Goal: Transaction & Acquisition: Purchase product/service

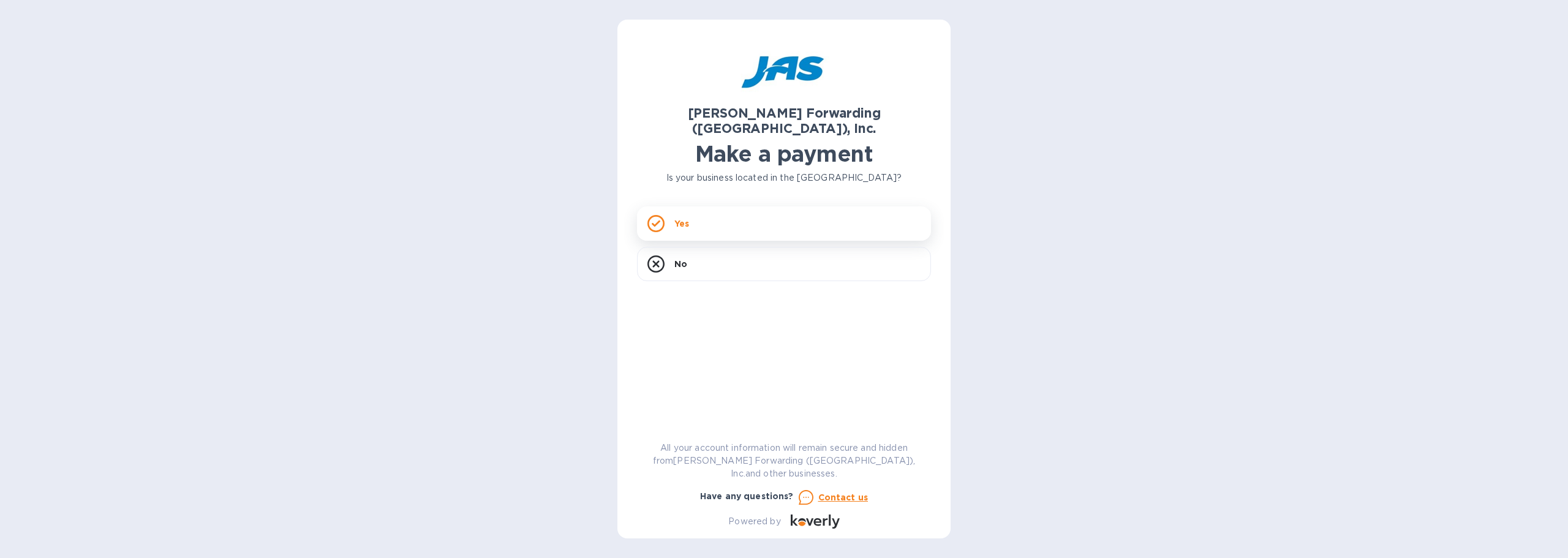
click at [769, 210] on div "Yes" at bounding box center [784, 223] width 294 height 34
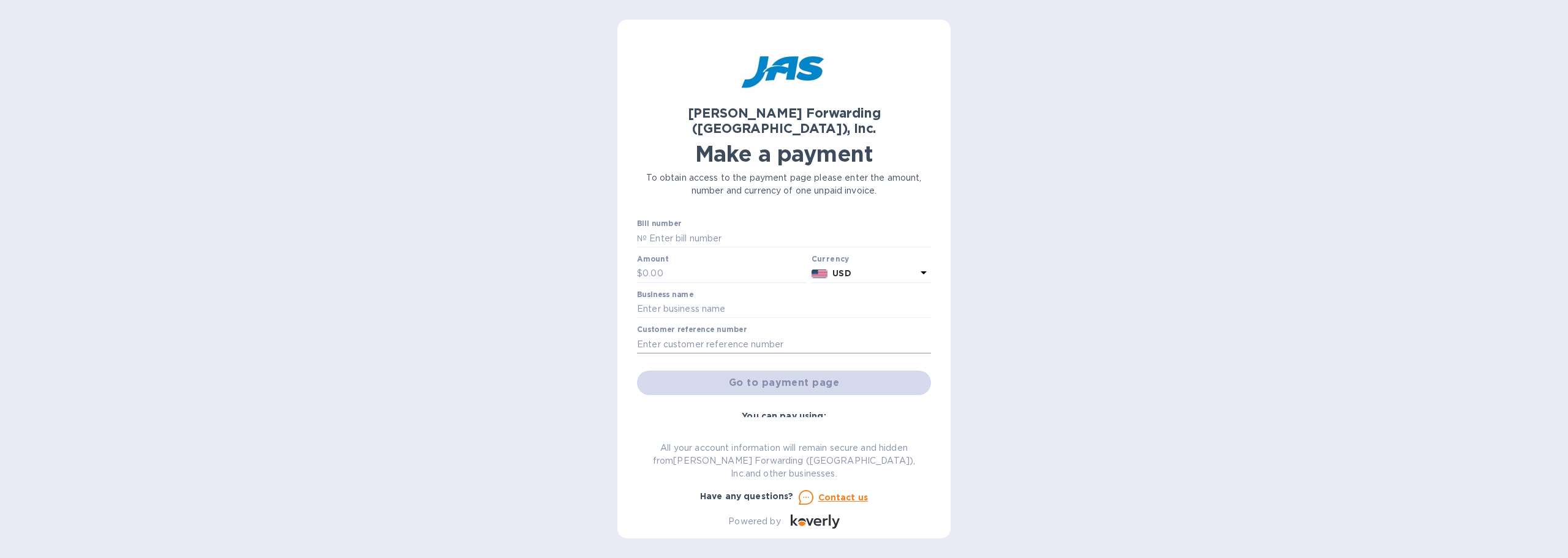
click at [715, 335] on input "text" at bounding box center [784, 344] width 294 height 18
paste input "SALNMOBCG"
type input "SALNMOBCG"
click at [692, 301] on input "text" at bounding box center [784, 309] width 294 height 18
type input "Sales N More LLC"
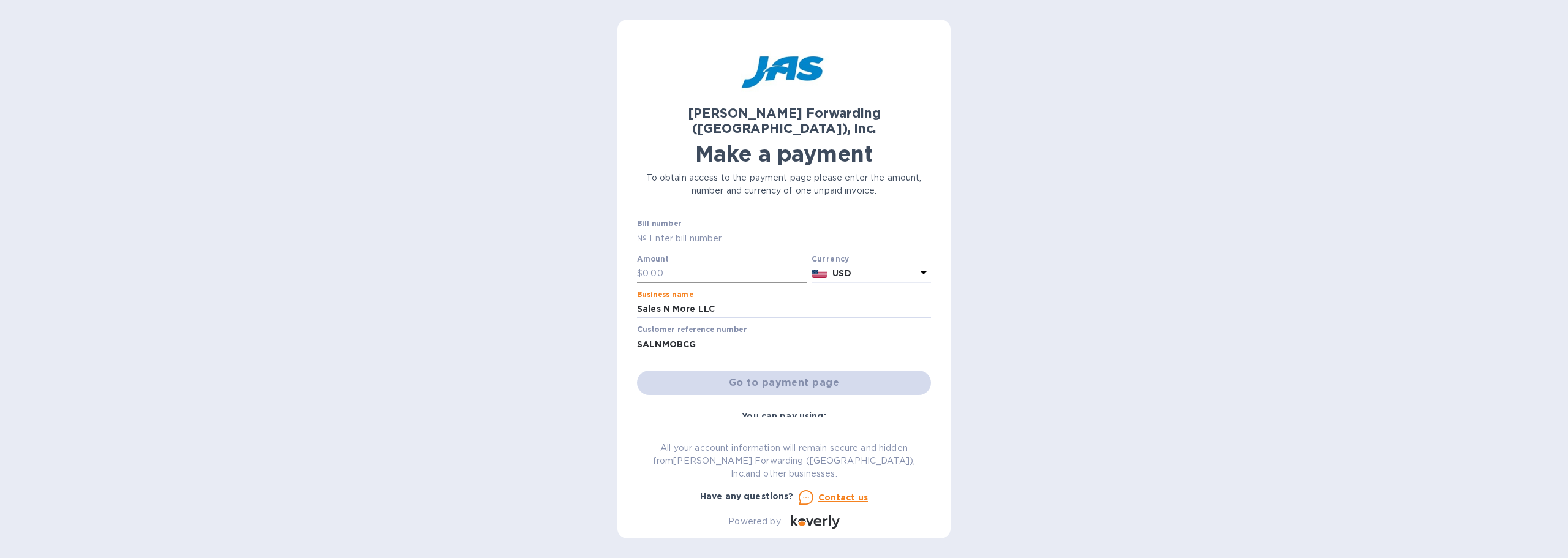
click at [679, 265] on input "text" at bounding box center [724, 274] width 164 height 18
type input "21,935.73"
click at [704, 230] on input "text" at bounding box center [789, 238] width 284 height 18
paste input "S508962850"
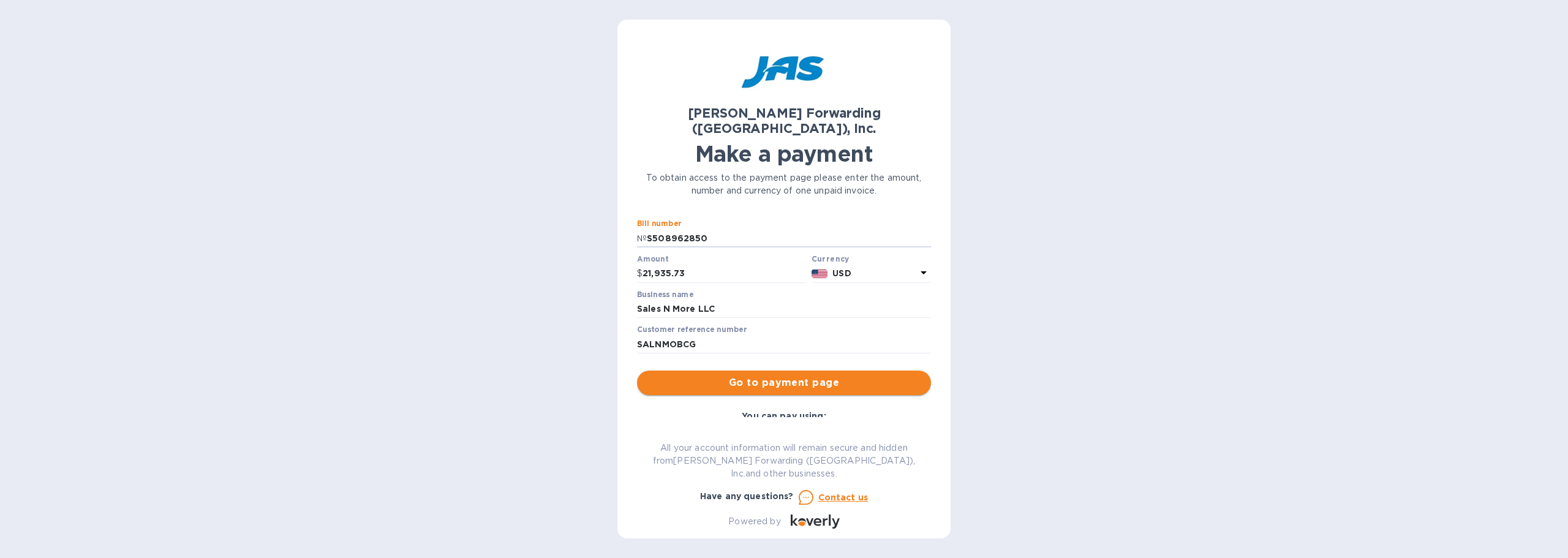
type input "S508962850"
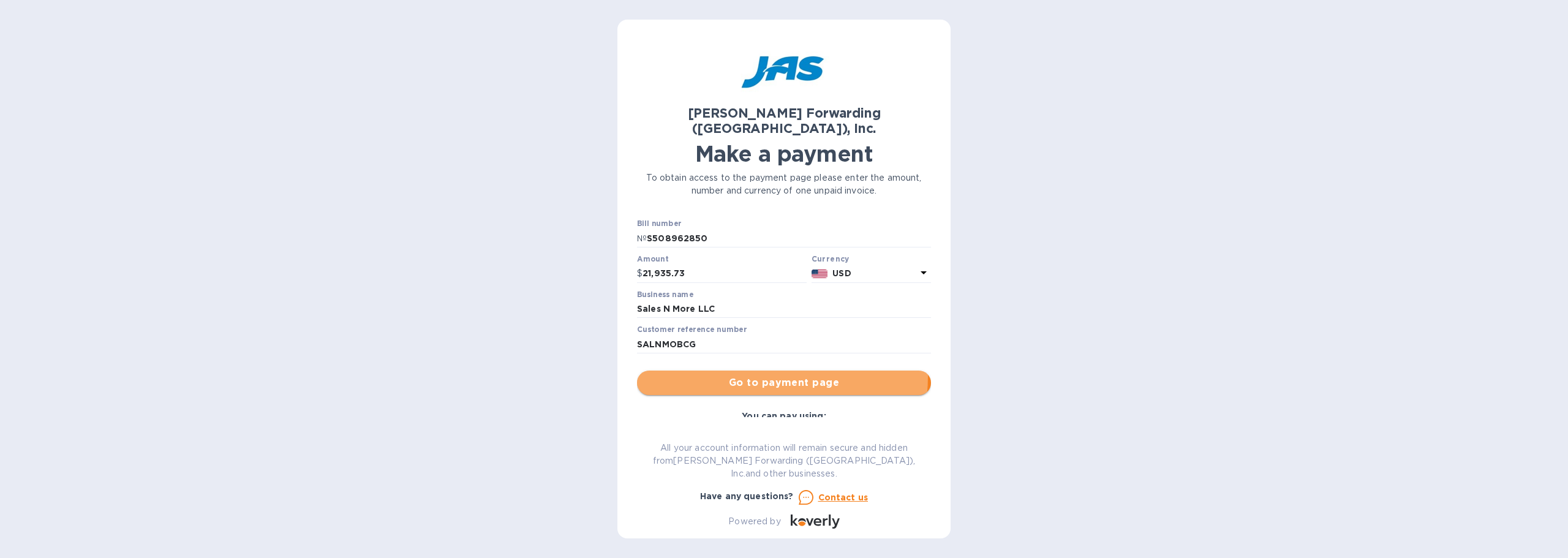
click at [730, 376] on span "Go to payment page" at bounding box center [784, 383] width 274 height 15
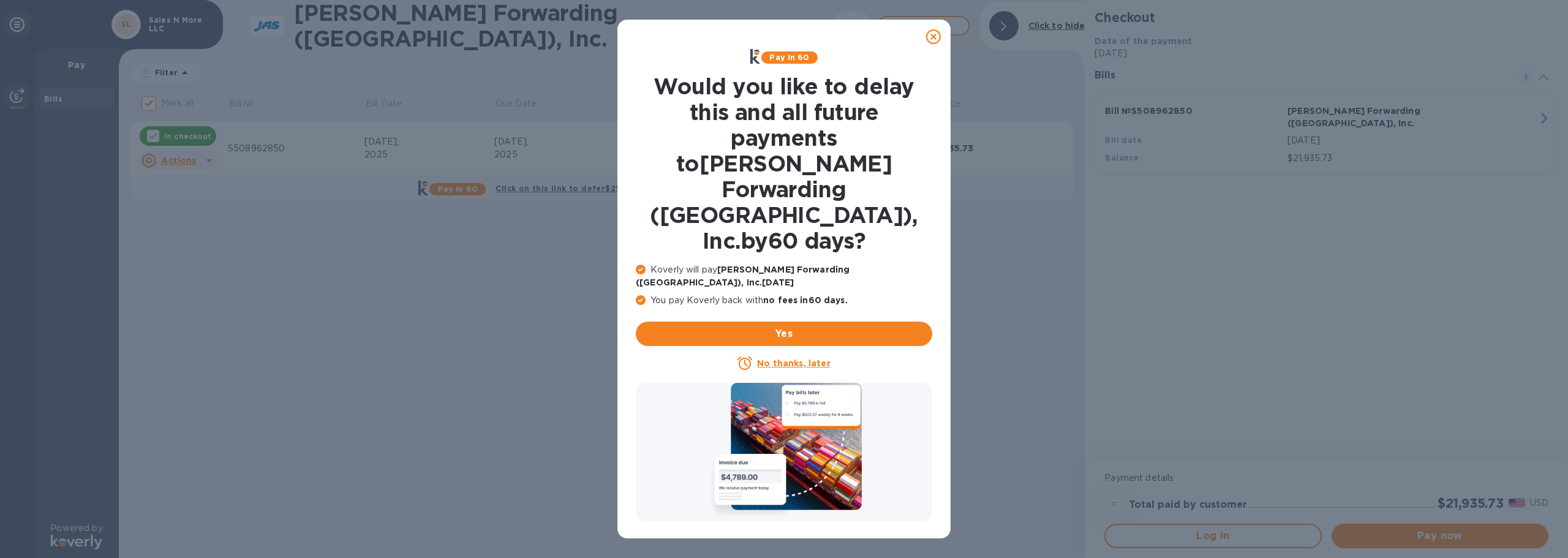
click at [929, 42] on icon at bounding box center [933, 37] width 15 height 15
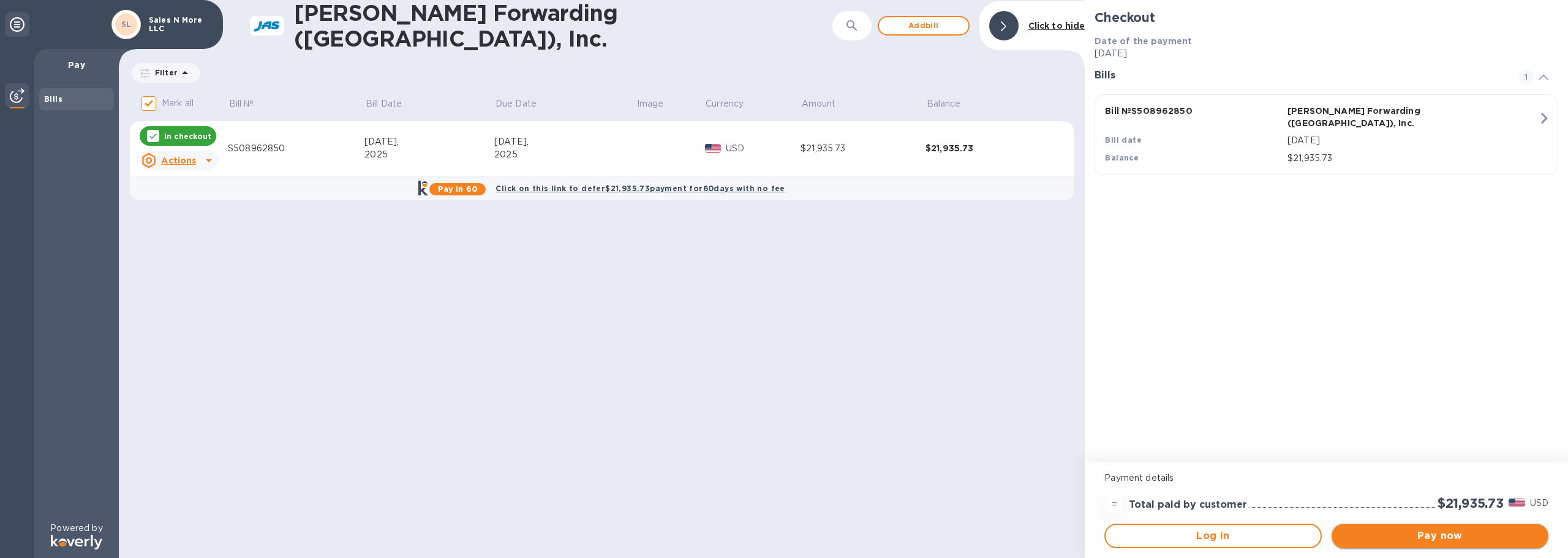
click at [1381, 540] on span "Pay now" at bounding box center [1440, 536] width 197 height 15
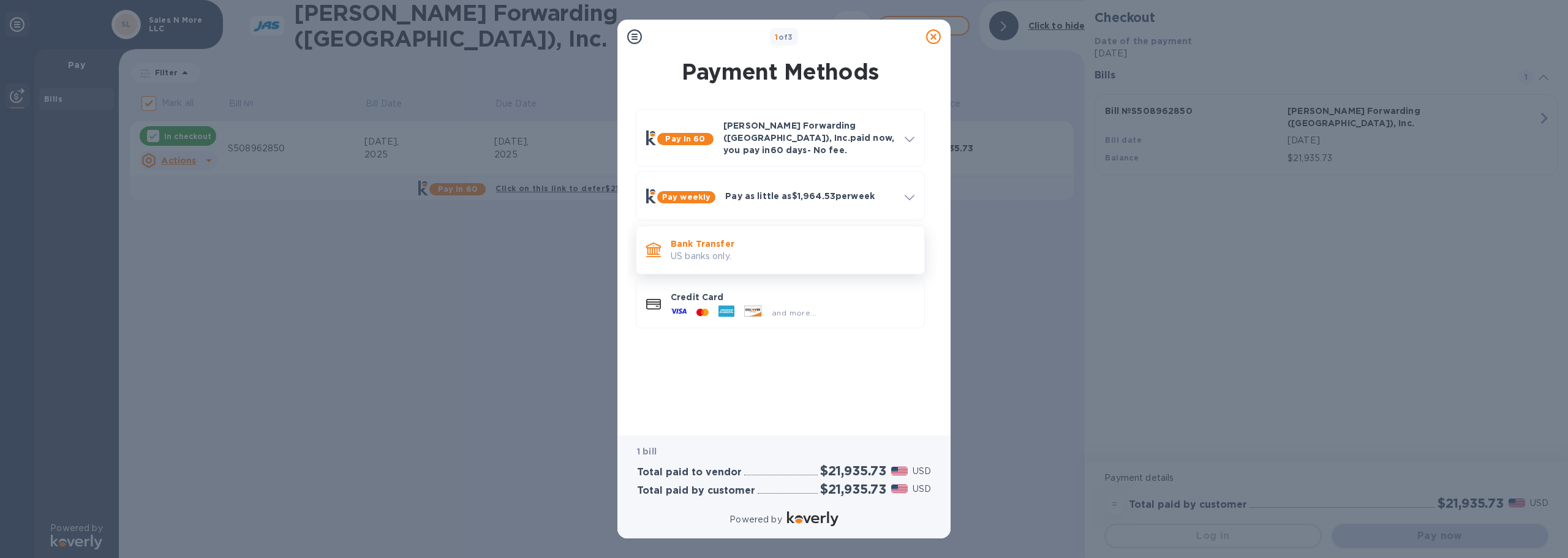
click at [724, 250] on p "US banks only." at bounding box center [792, 257] width 243 height 13
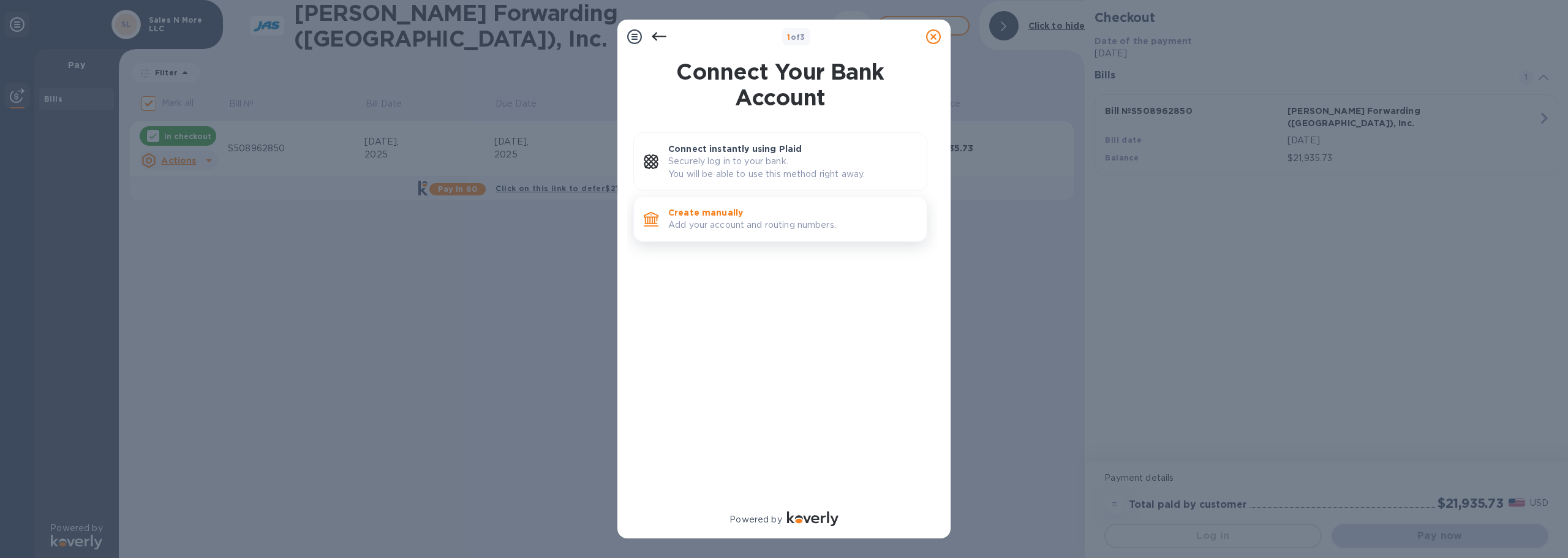
click at [730, 220] on p "Add your account and routing numbers." at bounding box center [792, 225] width 249 height 13
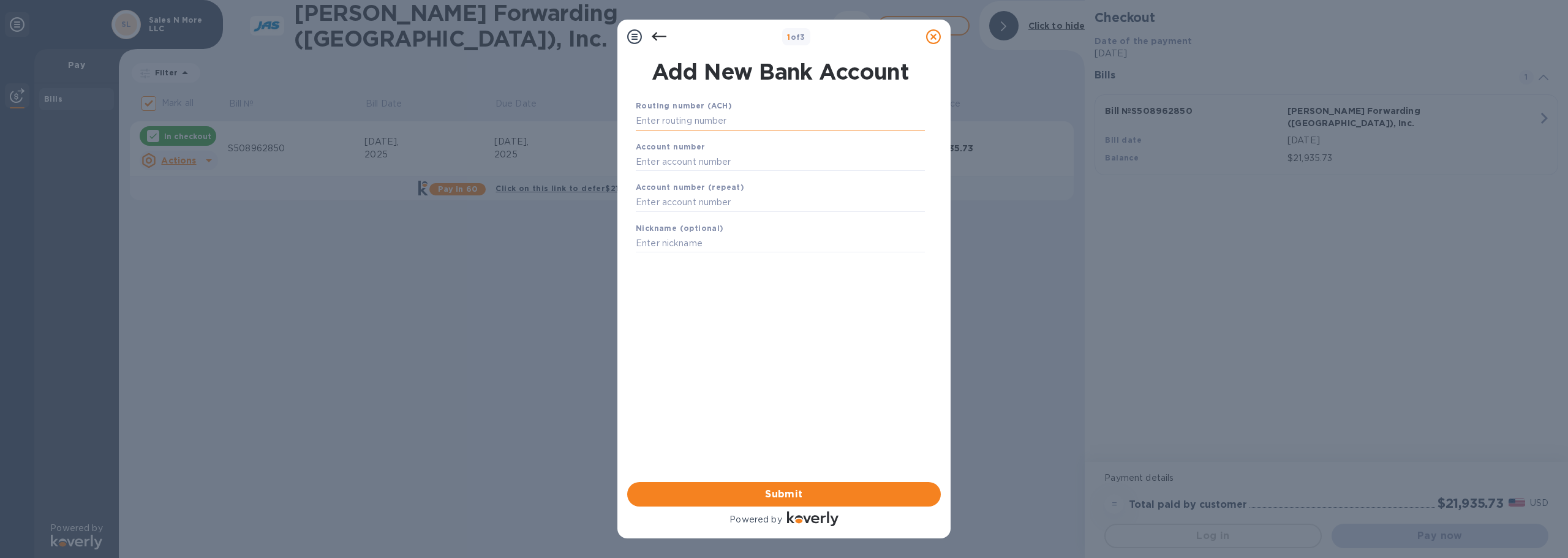
click at [683, 122] on input "text" at bounding box center [780, 121] width 289 height 18
click at [656, 39] on icon at bounding box center [659, 37] width 15 height 9
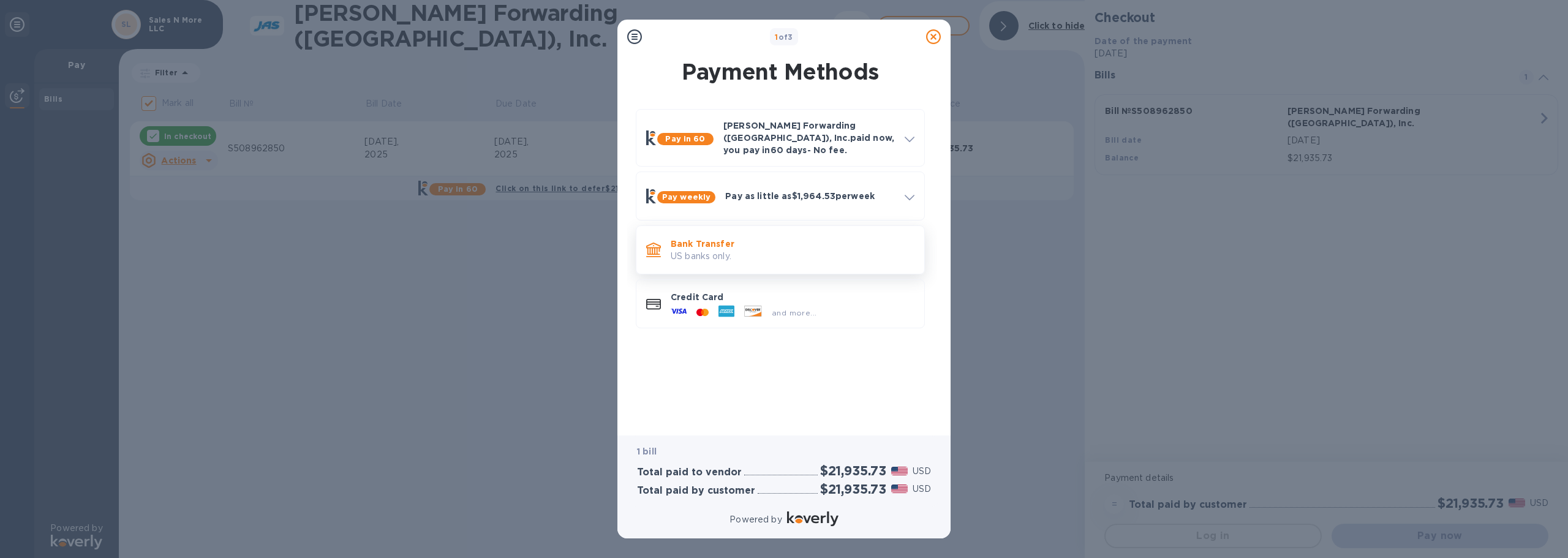
drag, startPoint x: 718, startPoint y: 246, endPoint x: 692, endPoint y: 242, distance: 26.3
click at [692, 250] on p "US banks only." at bounding box center [792, 257] width 243 height 13
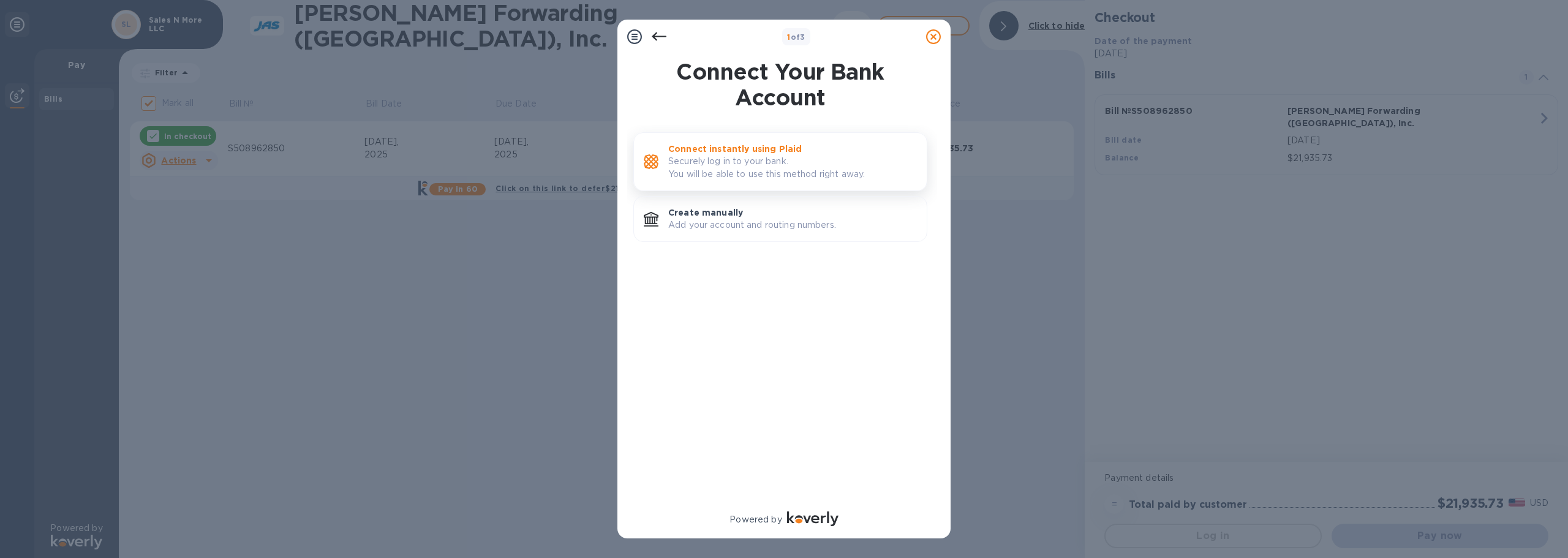
click at [719, 165] on p "Securely log in to your bank. You will be able to use this method right away." at bounding box center [792, 167] width 249 height 26
click at [768, 216] on p "Create manually" at bounding box center [792, 212] width 249 height 12
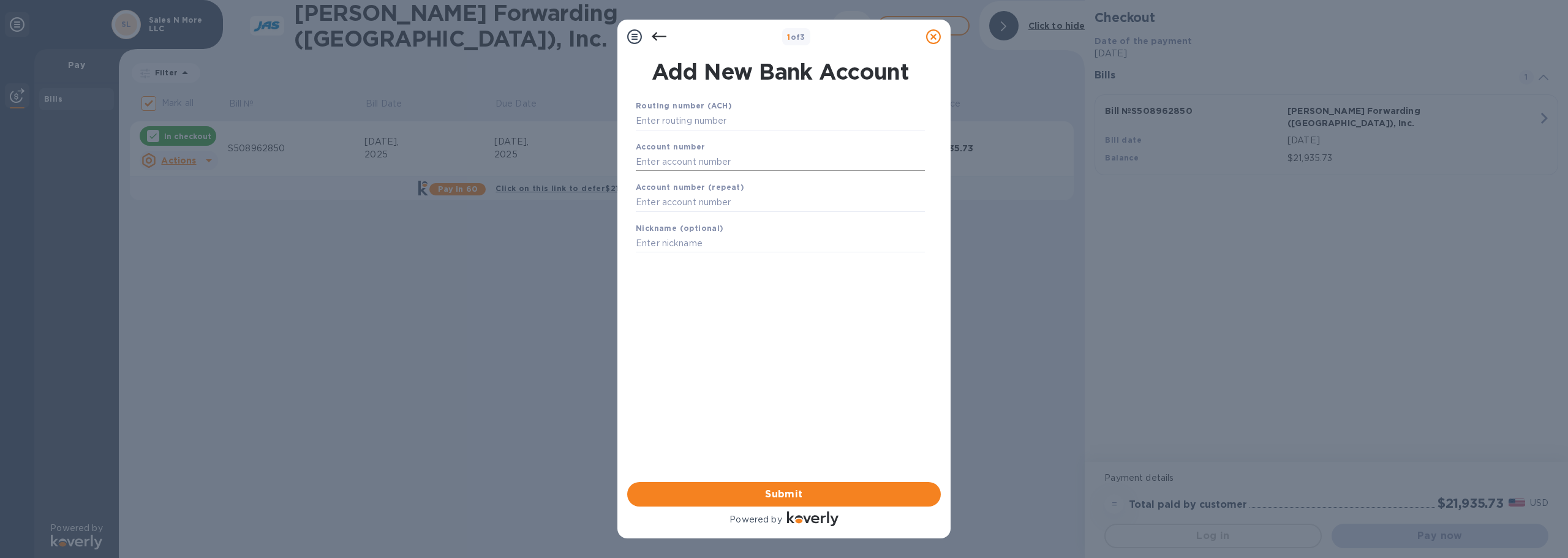
click at [700, 157] on input "text" at bounding box center [780, 162] width 289 height 18
paste input "400111262384"
type input "400111262384"
click at [694, 199] on input "text" at bounding box center [780, 203] width 289 height 18
paste input "400111262384"
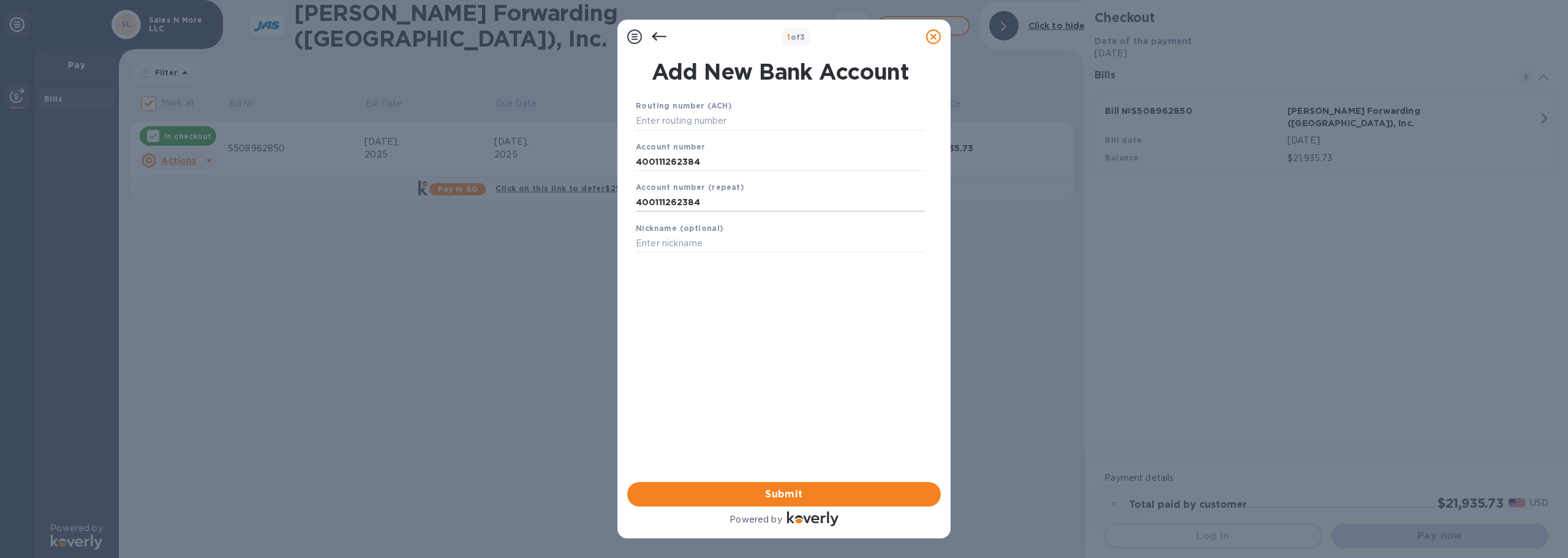
type input "400111262384"
click at [700, 119] on input "text" at bounding box center [780, 121] width 289 height 18
paste input "124303243"
type input "124303243"
click at [781, 501] on span "Submit" at bounding box center [784, 494] width 294 height 15
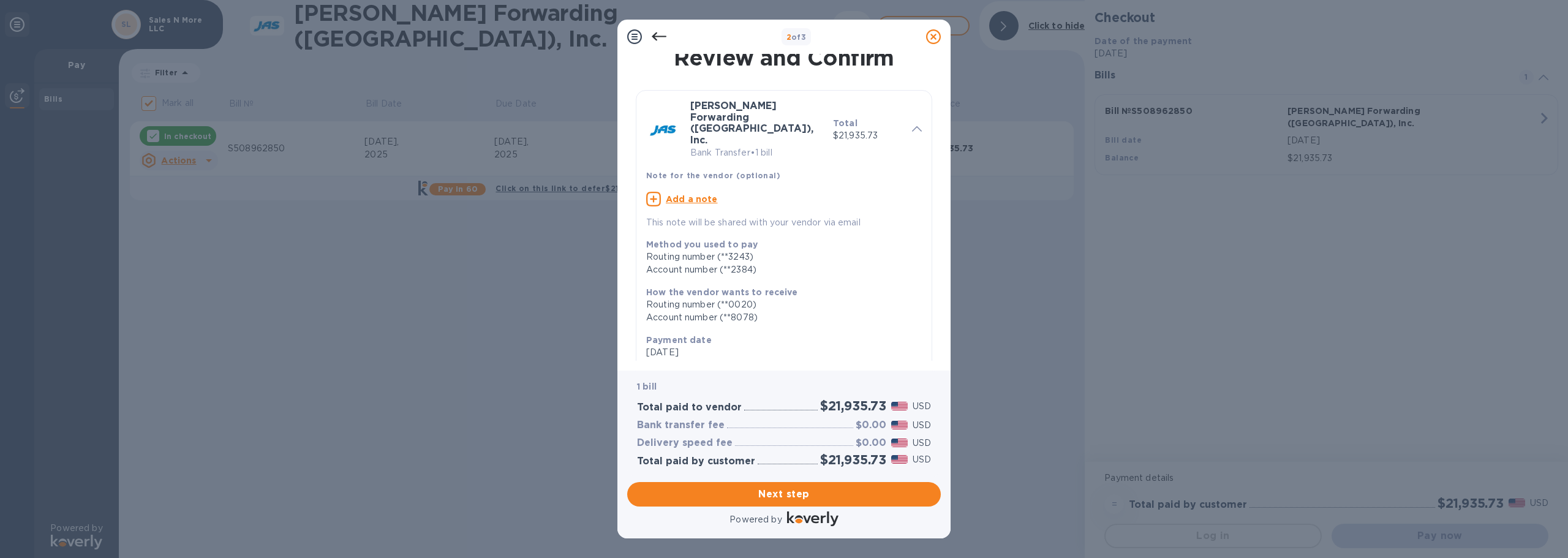
scroll to position [6, 0]
click at [788, 491] on span "Next step" at bounding box center [784, 494] width 294 height 15
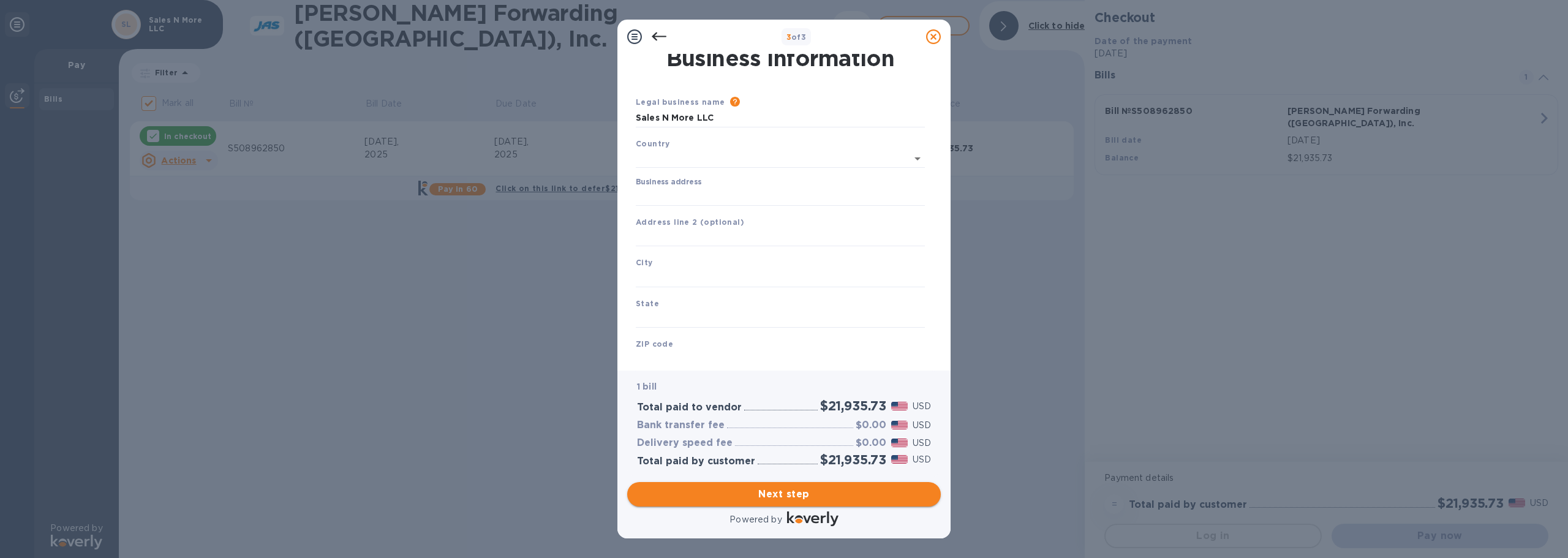
type input "[GEOGRAPHIC_DATA]"
click at [672, 192] on input "Business address" at bounding box center [780, 194] width 289 height 18
type input "[STREET_ADDRESS][PERSON_NAME]"
click at [673, 271] on input "text" at bounding box center [780, 275] width 289 height 18
type input "Chelmsford"
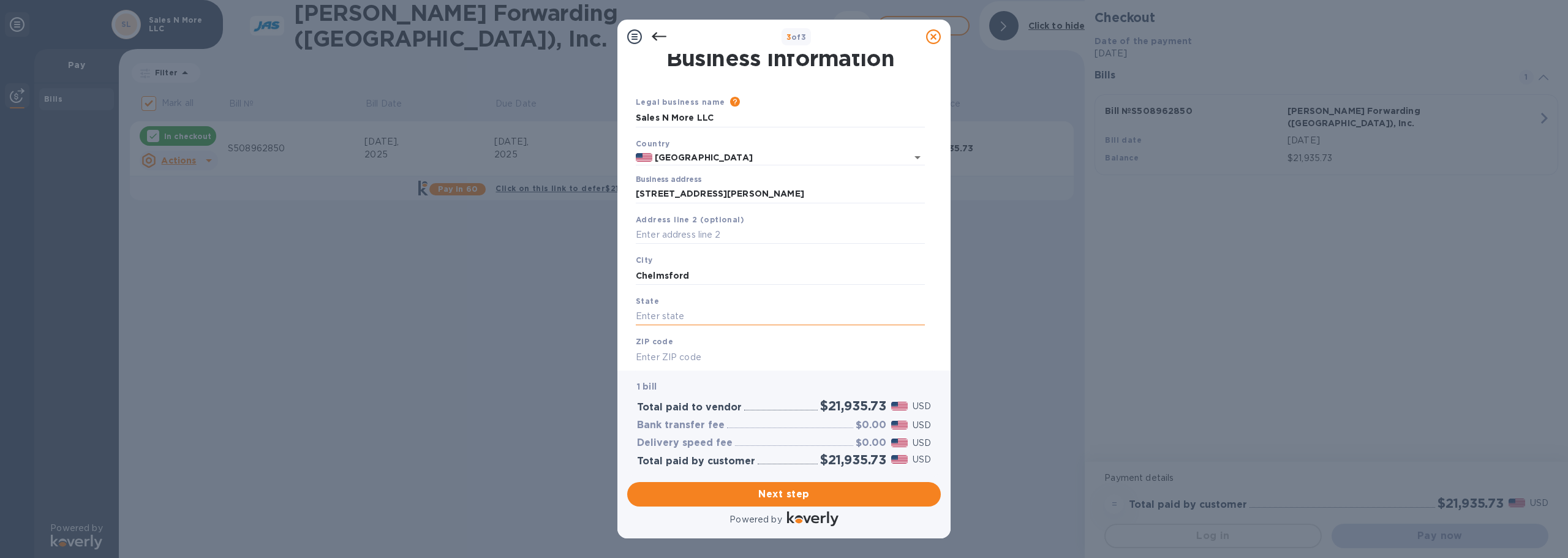
click at [666, 312] on input "text" at bounding box center [780, 317] width 289 height 18
type input "MA"
click at [664, 351] on input "text" at bounding box center [780, 357] width 289 height 18
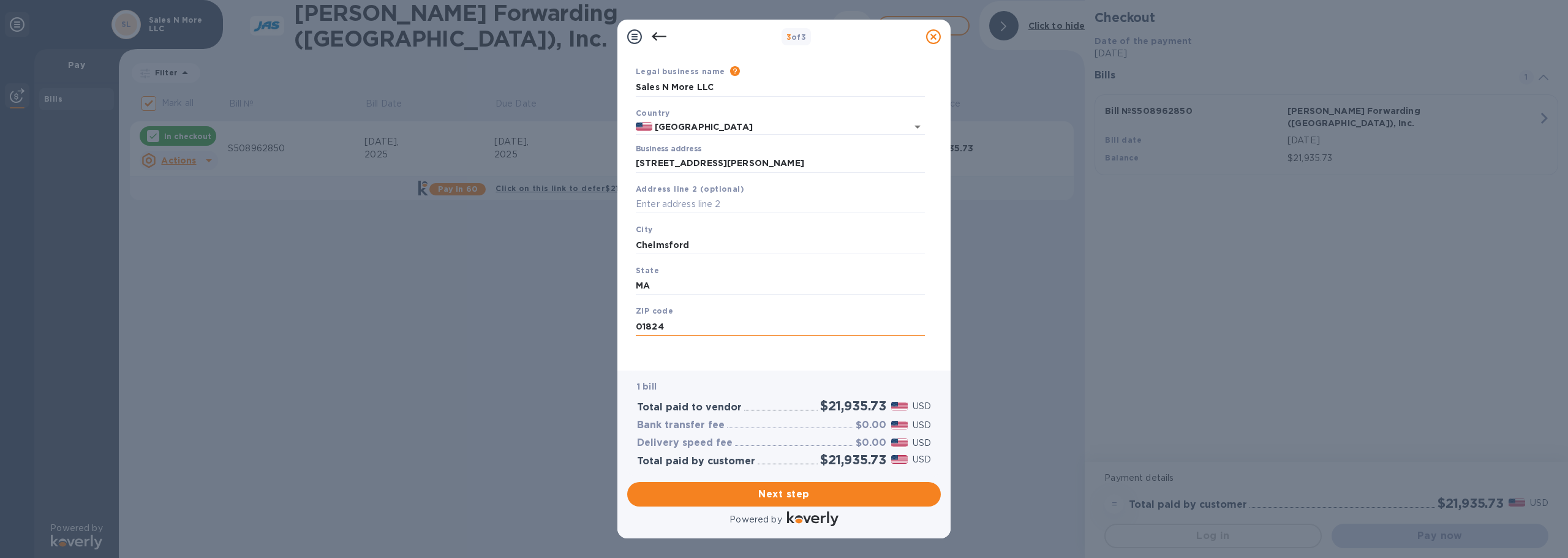
scroll to position [41, 0]
type input "01824"
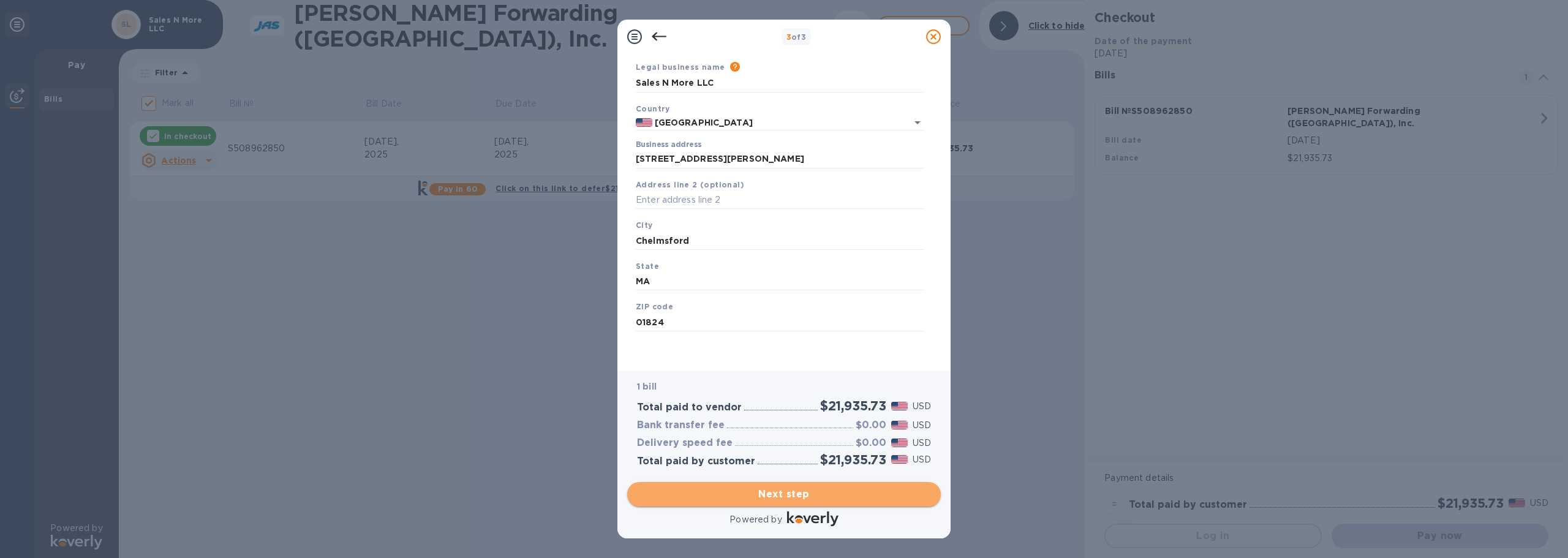
click at [806, 501] on span "Next step" at bounding box center [784, 494] width 294 height 15
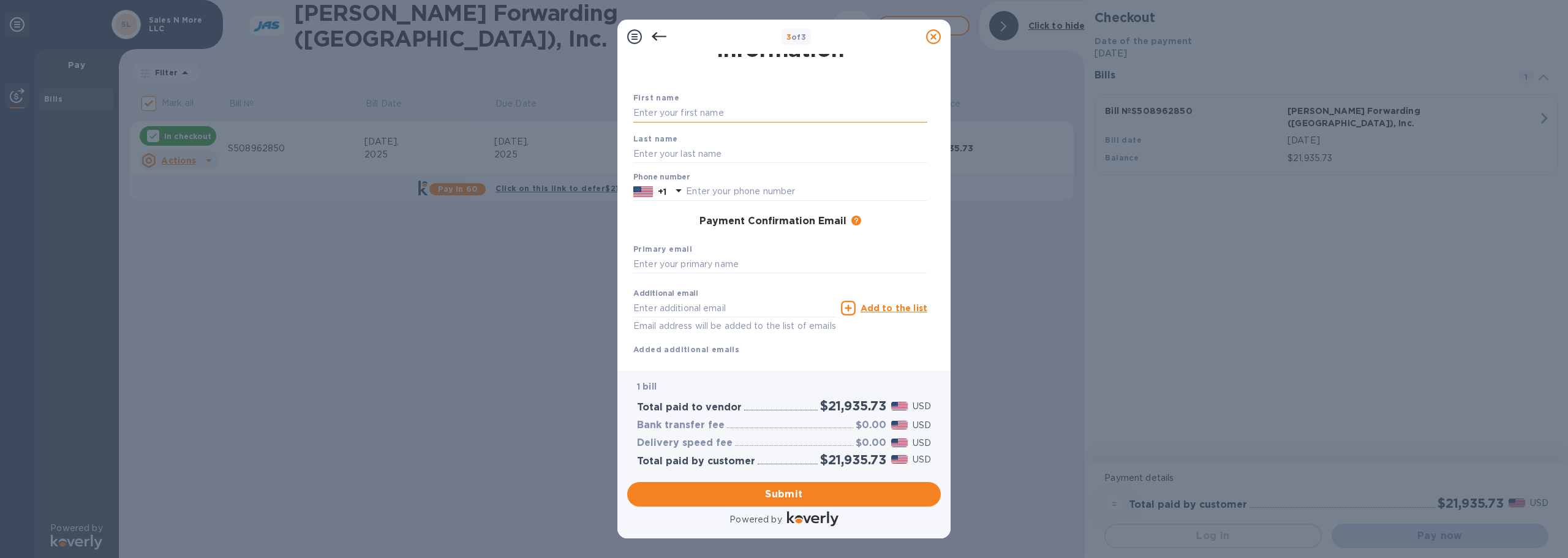
click at [653, 114] on input "text" at bounding box center [780, 113] width 294 height 18
type input "[PERSON_NAME]"
type input "9788881962"
click at [675, 309] on input "[PERSON_NAME][EMAIL_ADDRESS][DOMAIN_NAME]" at bounding box center [734, 308] width 202 height 18
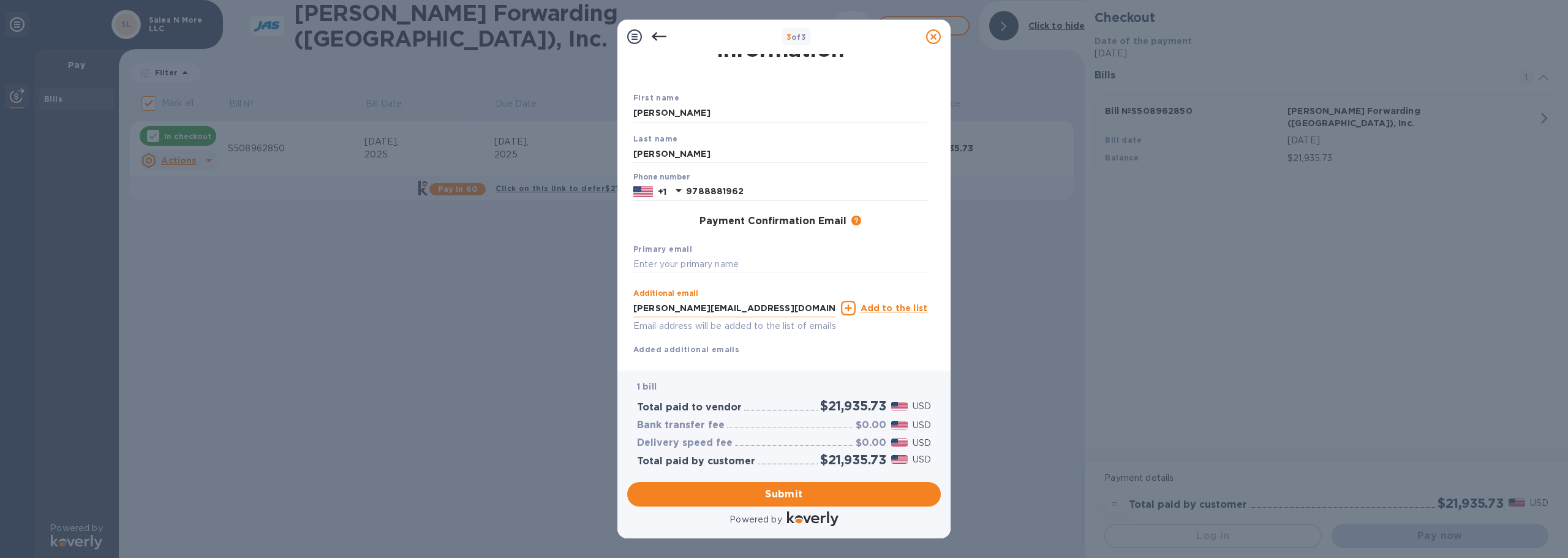
drag, startPoint x: 675, startPoint y: 309, endPoint x: 712, endPoint y: 306, distance: 37.1
click at [712, 306] on input "[PERSON_NAME][EMAIL_ADDRESS][DOMAIN_NAME]" at bounding box center [734, 308] width 202 height 18
type input "[PERSON_NAME][EMAIL_ADDRESS][DOMAIN_NAME]"
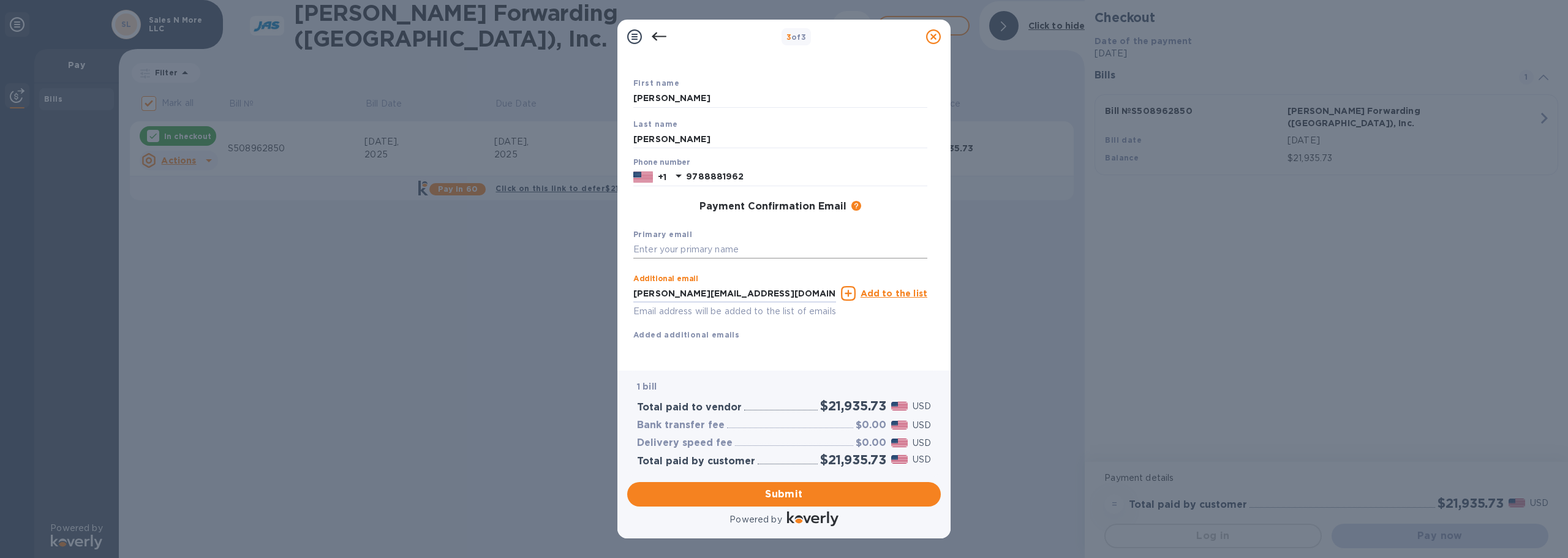
click at [734, 241] on input "text" at bounding box center [780, 249] width 294 height 18
drag, startPoint x: 751, startPoint y: 274, endPoint x: 611, endPoint y: 289, distance: 140.8
click at [611, 289] on div "3 of 3 Payment Contact Information First name [PERSON_NAME] Last name [PERSON_N…" at bounding box center [784, 279] width 1568 height 558
click at [675, 241] on input "K" at bounding box center [780, 249] width 294 height 18
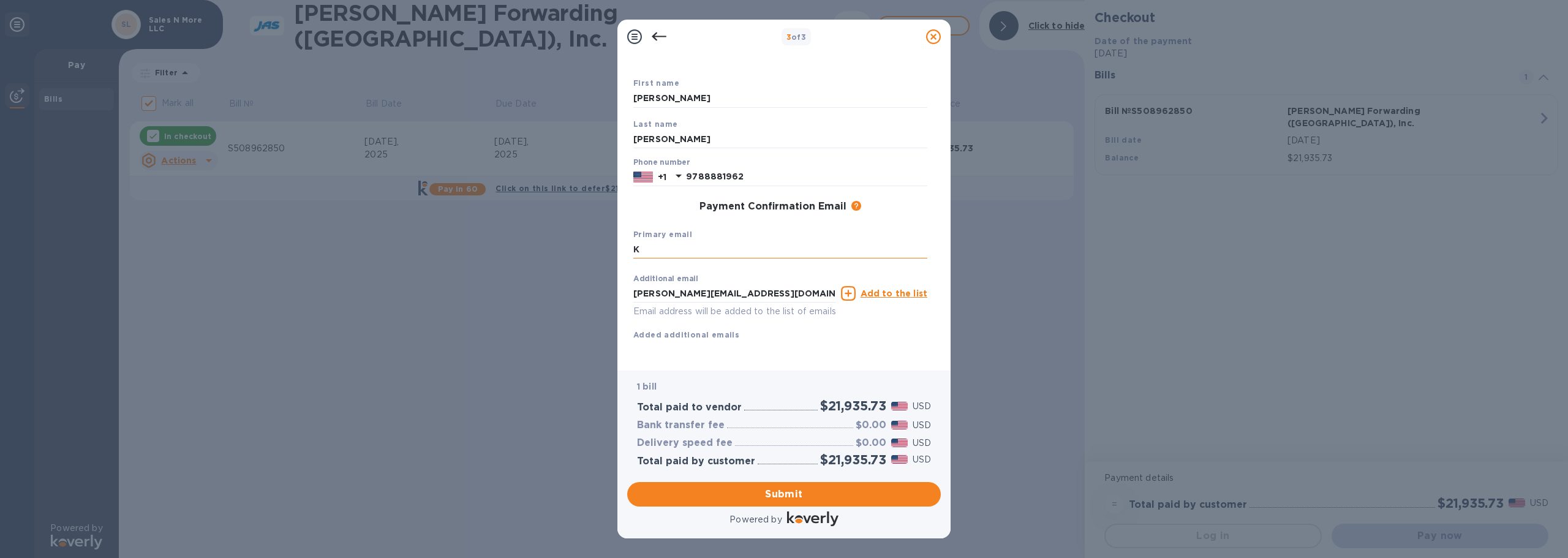
paste input "[PERSON_NAME][EMAIL_ADDRESS][DOMAIN_NAME]"
type input "[PERSON_NAME][EMAIL_ADDRESS][DOMAIN_NAME]"
click at [815, 497] on span "Submit" at bounding box center [784, 494] width 294 height 15
click at [697, 84] on input "[PERSON_NAME]" at bounding box center [780, 84] width 294 height 18
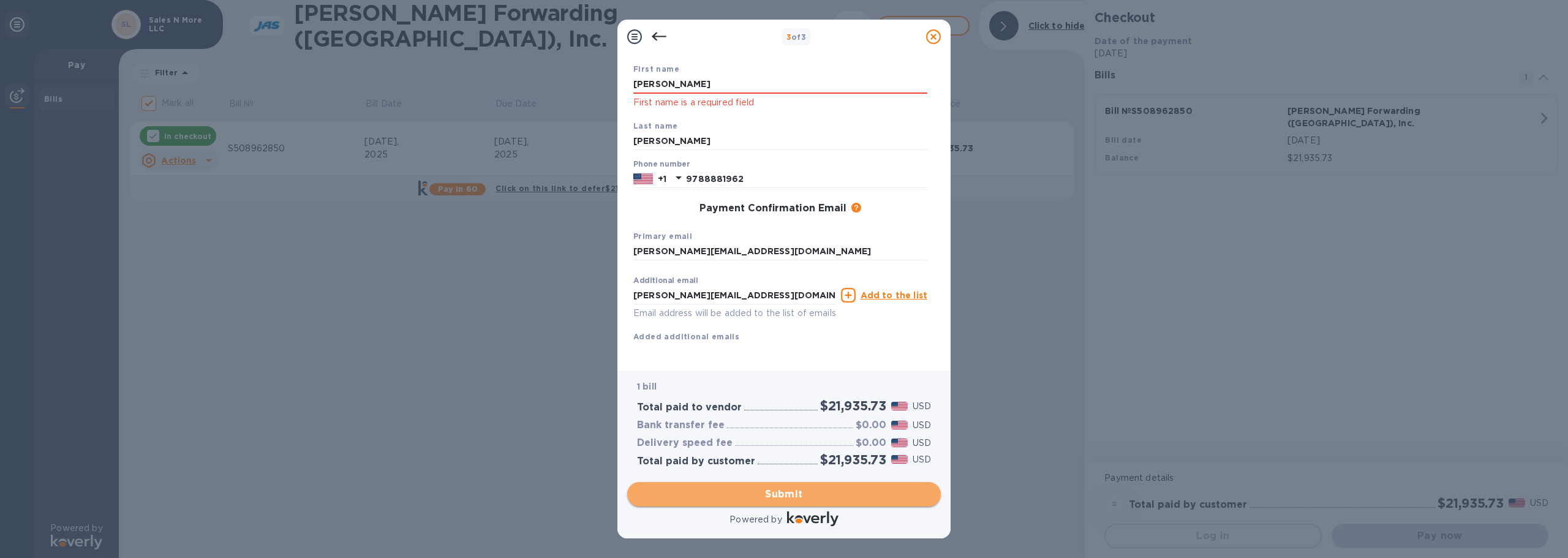
click at [773, 499] on span "Submit" at bounding box center [784, 494] width 294 height 15
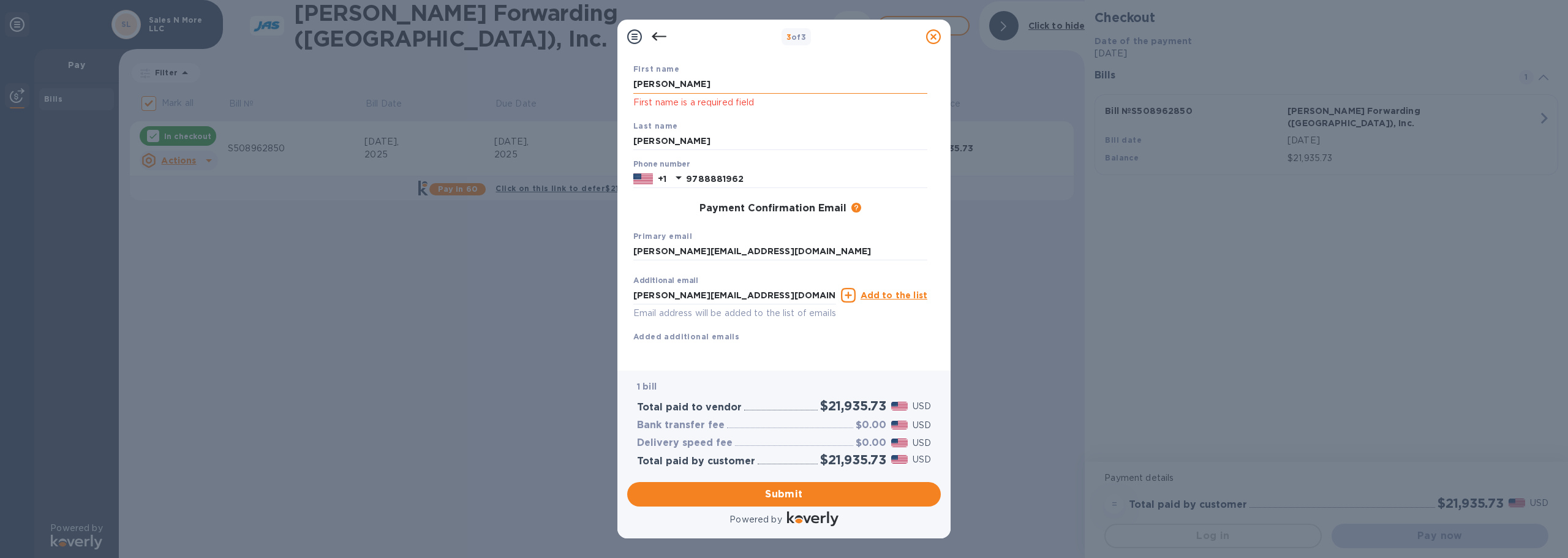
click at [693, 88] on input "[PERSON_NAME]" at bounding box center [780, 84] width 294 height 18
type input "[PERSON_NAME]"
click at [801, 495] on span "Submit" at bounding box center [784, 494] width 294 height 15
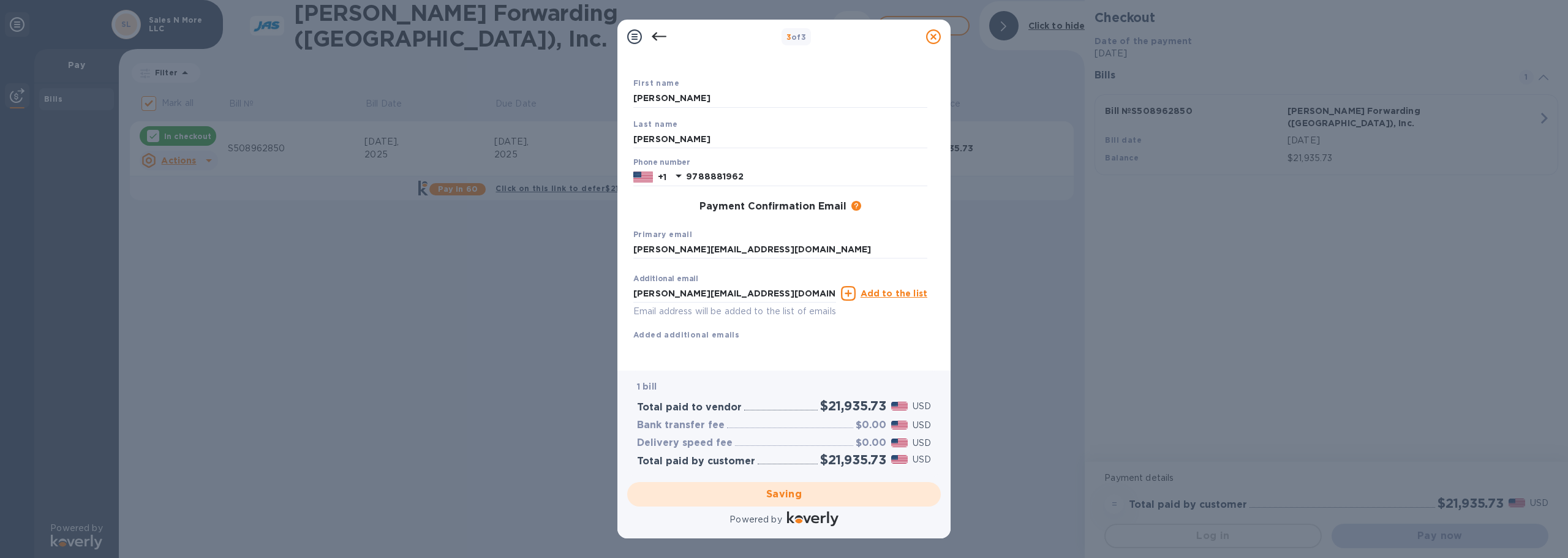
checkbox input "false"
